Goal: Communication & Community: Answer question/provide support

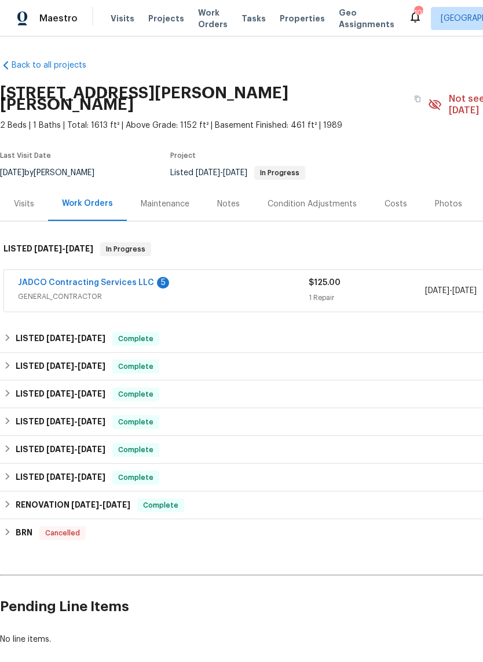
click at [47, 279] on link "JADCO Contracting Services LLC" at bounding box center [86, 283] width 136 height 8
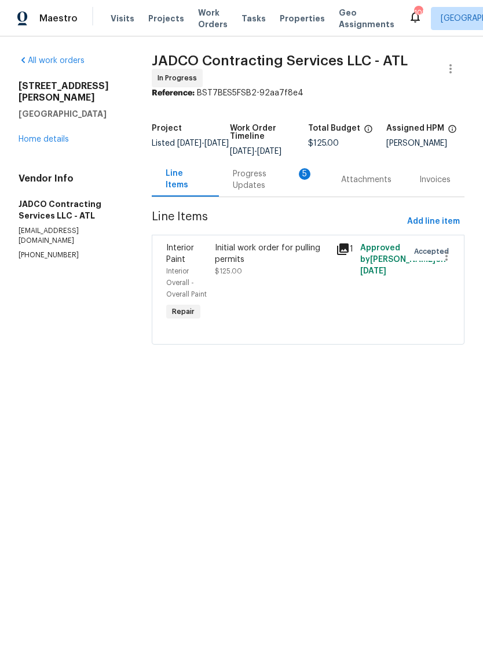
click at [270, 178] on div "Progress Updates 5" at bounding box center [273, 179] width 80 height 23
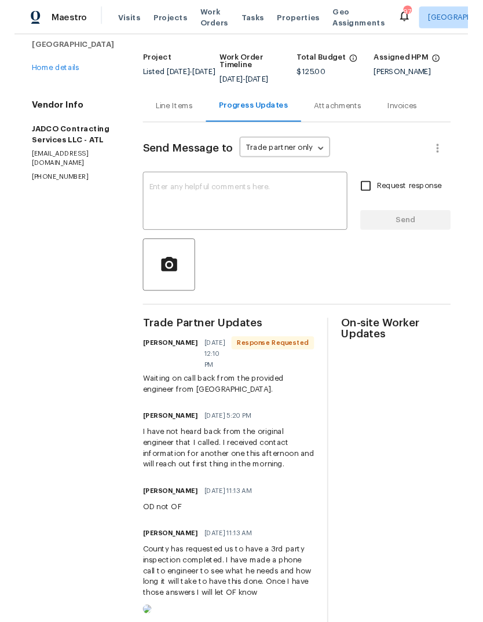
scroll to position [61, 0]
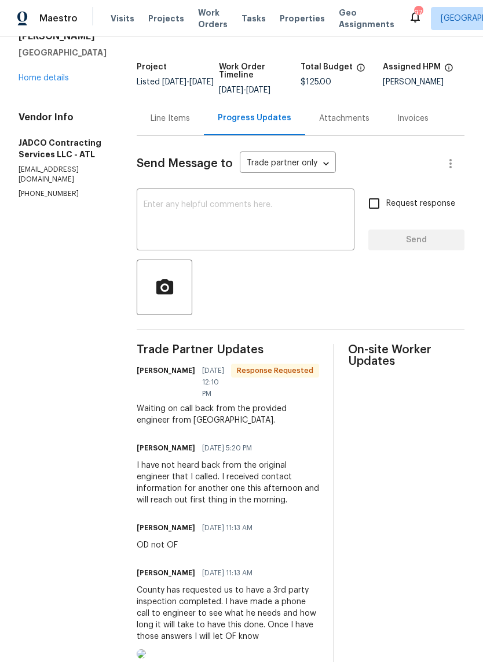
click at [336, 217] on textarea at bounding box center [245, 221] width 204 height 40
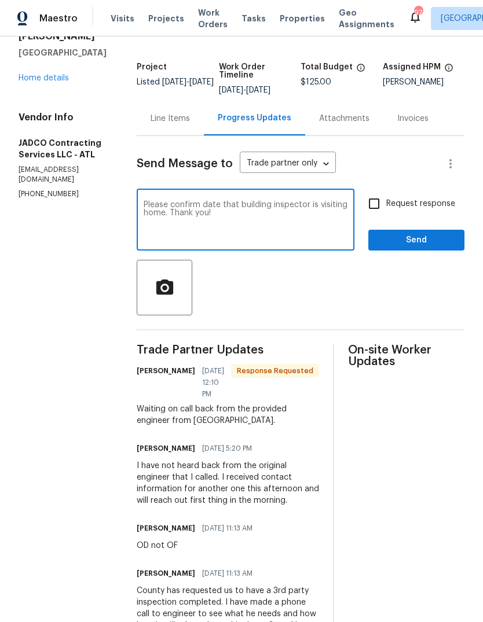
type textarea "Please confirm date that building inspector is visiting home. Thank you!"
click at [442, 241] on button "Send" at bounding box center [416, 240] width 96 height 21
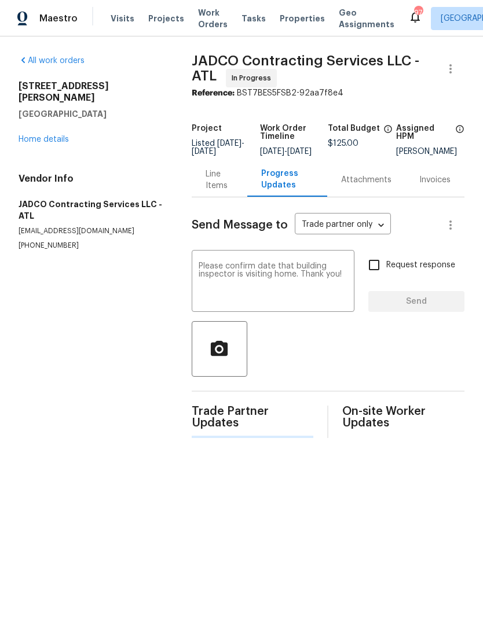
scroll to position [0, 0]
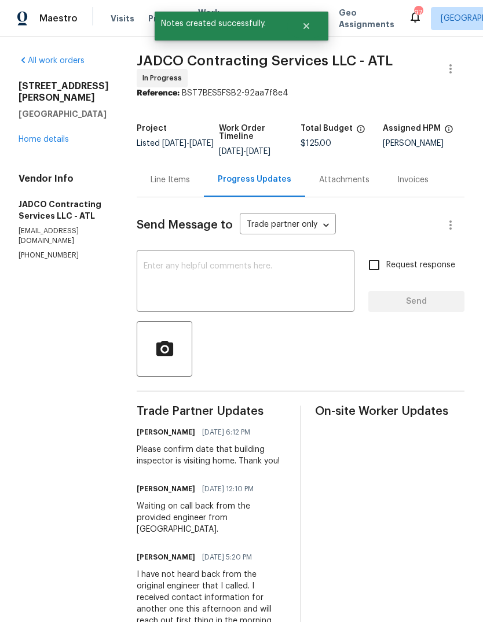
click at [186, 185] on div "Line Items" at bounding box center [169, 180] width 39 height 12
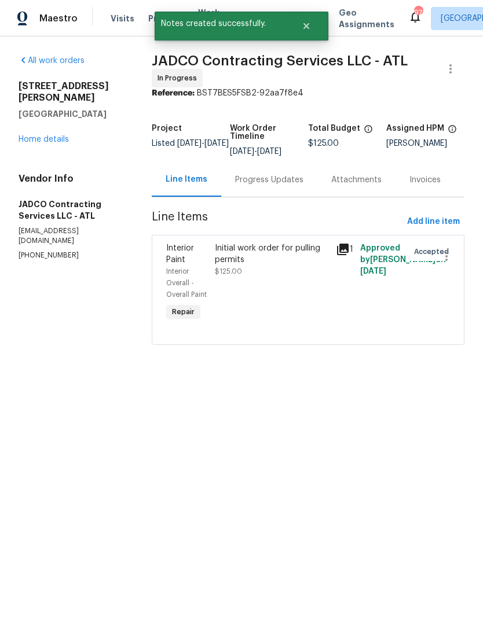
click at [37, 135] on link "Home details" at bounding box center [44, 139] width 50 height 8
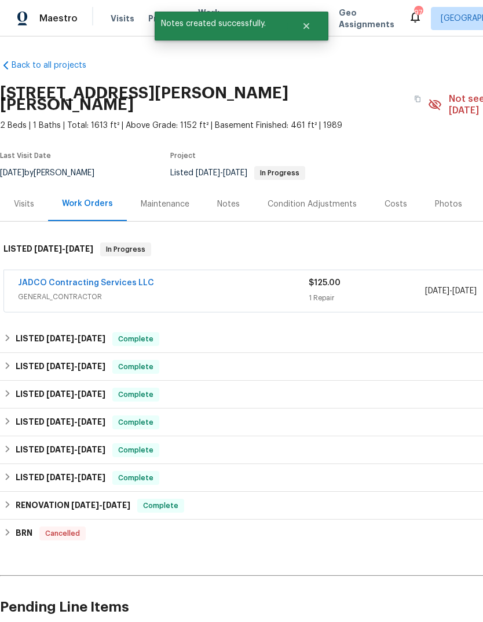
click at [230, 198] on div "Notes" at bounding box center [228, 204] width 50 height 34
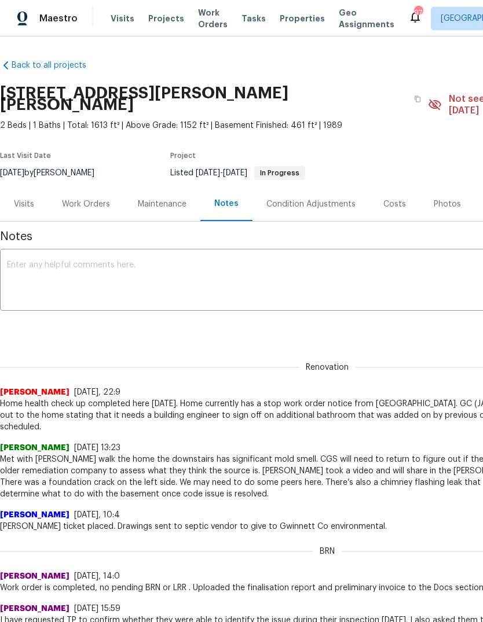
click at [428, 261] on textarea at bounding box center [327, 281] width 640 height 40
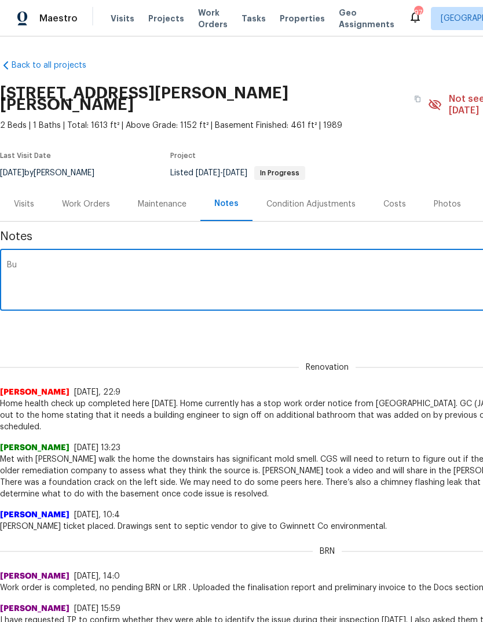
type textarea "B"
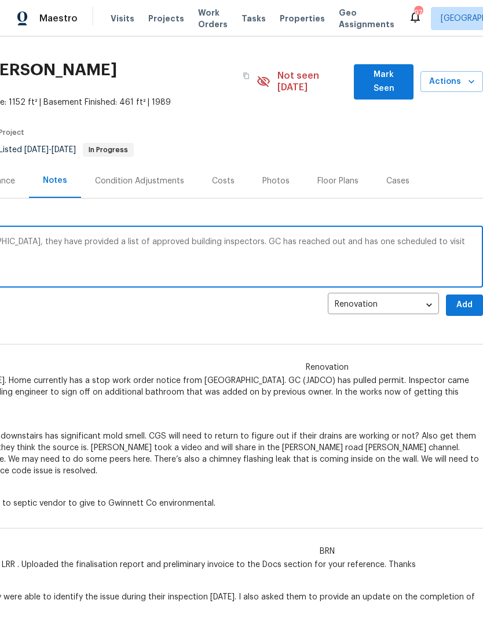
scroll to position [24, 171]
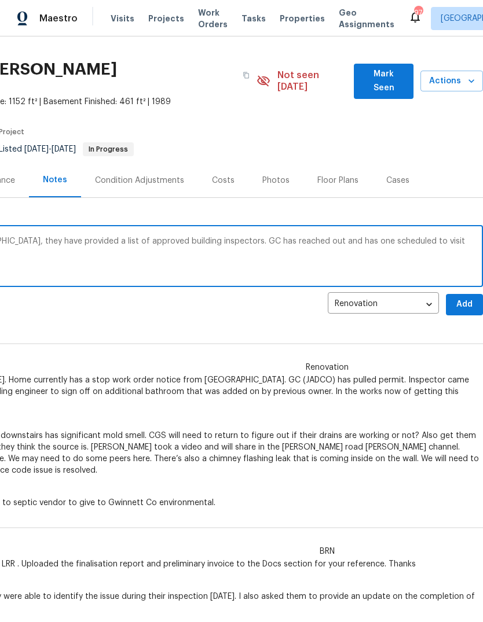
type textarea "After trying to get in touch with [GEOGRAPHIC_DATA], they have provided a list …"
click at [463, 297] on span "Add" at bounding box center [464, 304] width 19 height 14
